Goal: Task Accomplishment & Management: Complete application form

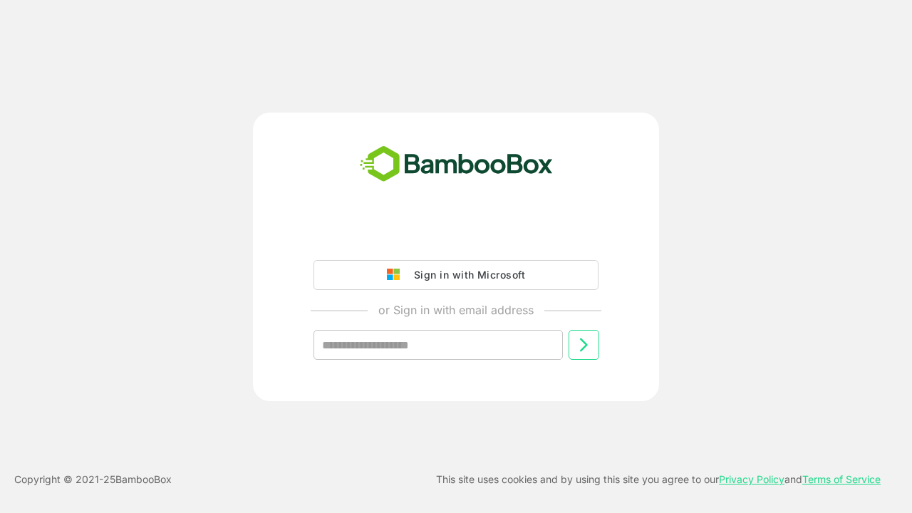
type input "**********"
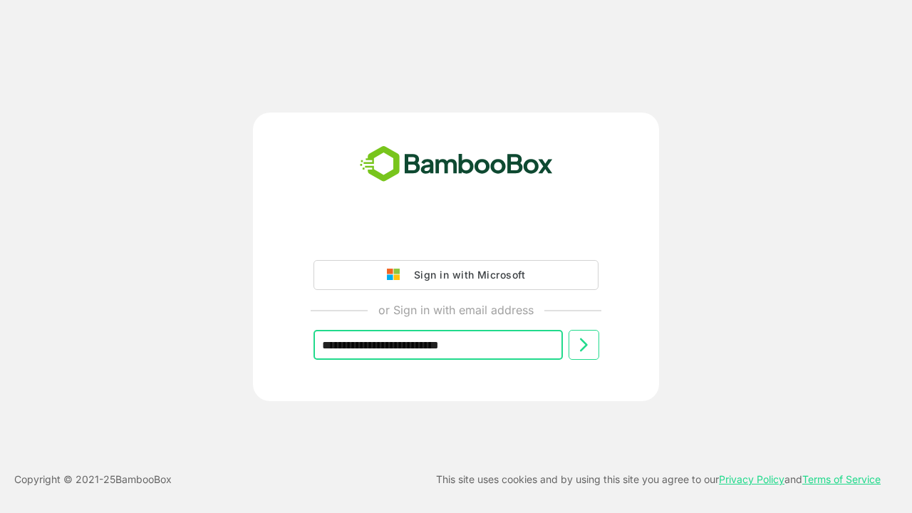
click at [583, 345] on icon at bounding box center [583, 344] width 17 height 17
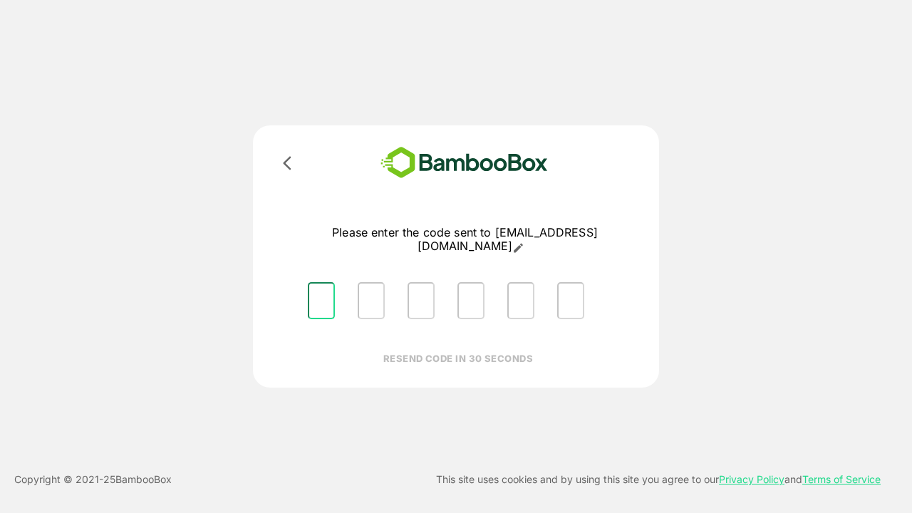
type input "*"
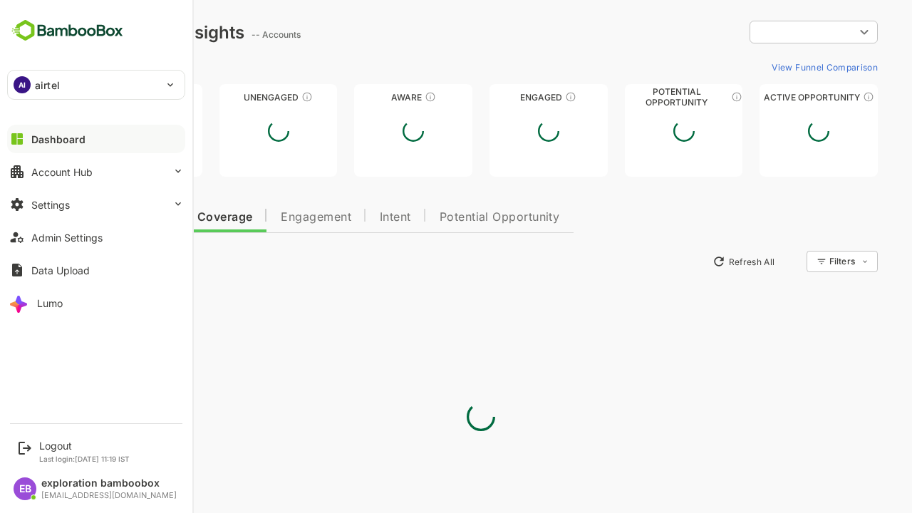
type input "**********"
